Goal: Find contact information: Obtain details needed to contact an individual or organization

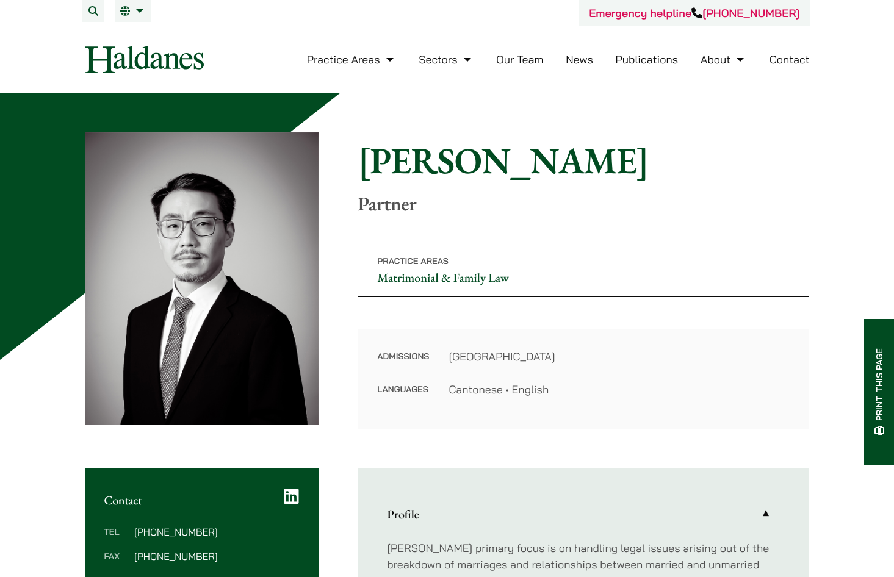
click at [399, 160] on h1 "[PERSON_NAME]" at bounding box center [583, 161] width 451 height 44
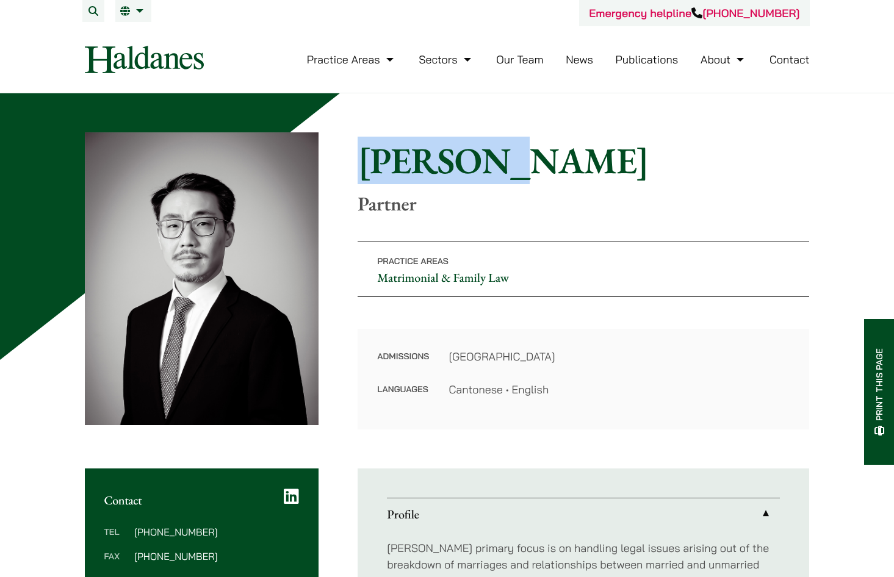
click at [399, 160] on h1 "[PERSON_NAME]" at bounding box center [583, 161] width 451 height 44
copy h1 "[PERSON_NAME]"
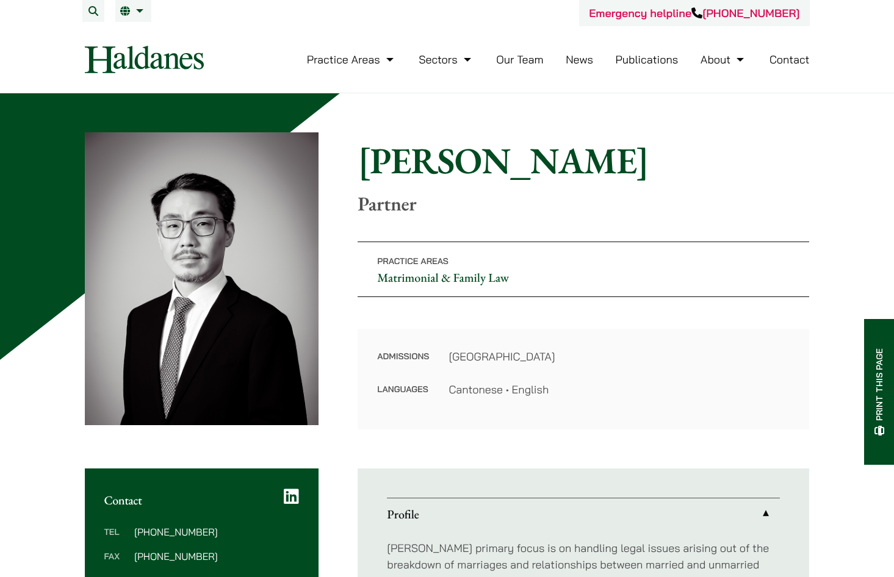
click at [481, 161] on h1 "[PERSON_NAME]" at bounding box center [583, 161] width 451 height 44
copy h1 "Li"
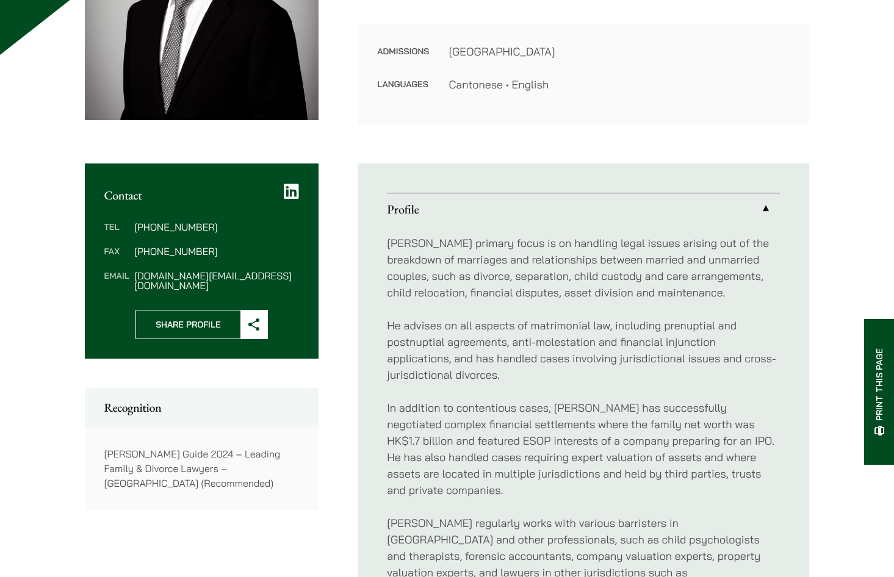
scroll to position [366, 0]
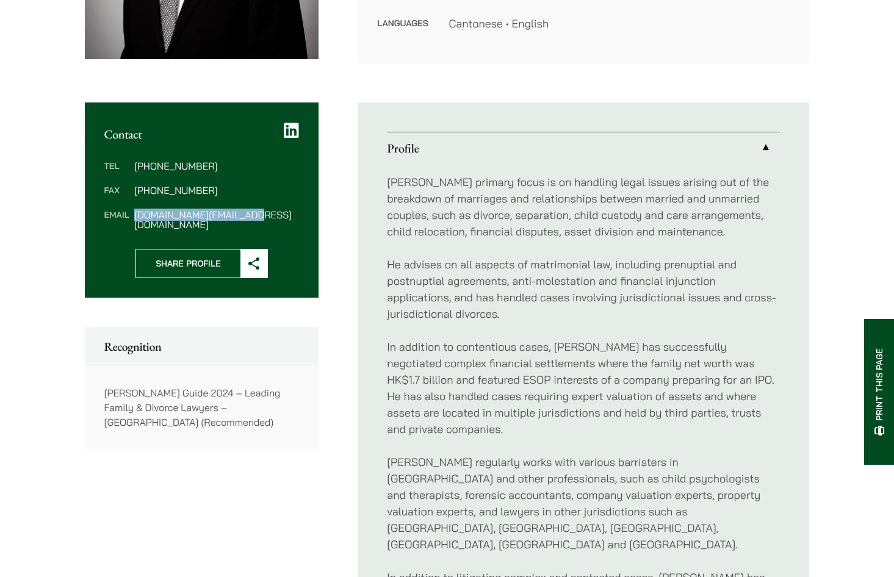
drag, startPoint x: 261, startPoint y: 214, endPoint x: 137, endPoint y: 213, distance: 124.5
click at [137, 213] on dd "[DOMAIN_NAME][EMAIL_ADDRESS][DOMAIN_NAME]" at bounding box center [216, 220] width 165 height 20
copy dd "[DOMAIN_NAME][EMAIL_ADDRESS][DOMAIN_NAME]"
click at [28, 269] on div "Home » Lawyers » [PERSON_NAME] [PERSON_NAME] Partner Practice Areas Matrimonial…" at bounding box center [447, 467] width 894 height 1480
click at [12, 280] on div "Home » Lawyers » [PERSON_NAME] [PERSON_NAME] Partner Practice Areas Matrimonial…" at bounding box center [447, 467] width 894 height 1480
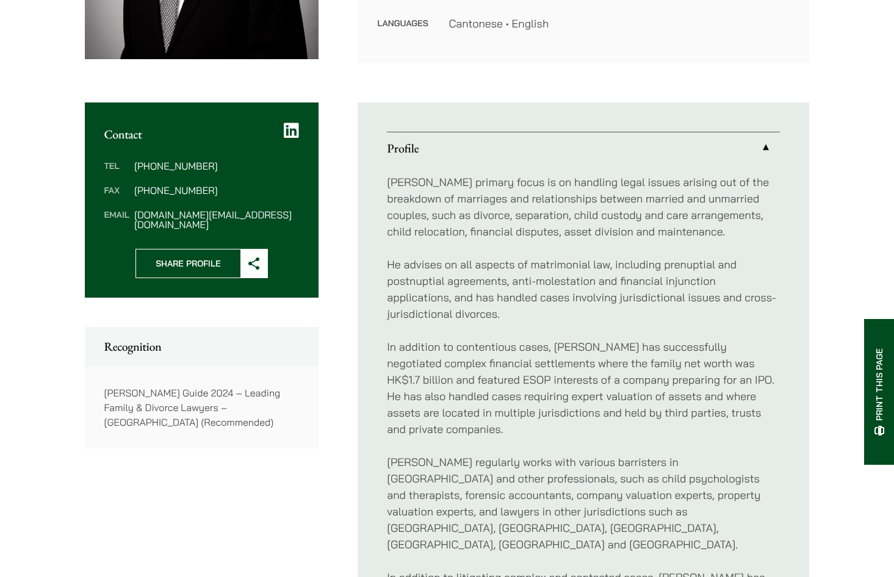
click at [15, 261] on div "Home » Lawyers » [PERSON_NAME] [PERSON_NAME] Partner Practice Areas Matrimonial…" at bounding box center [447, 467] width 894 height 1480
